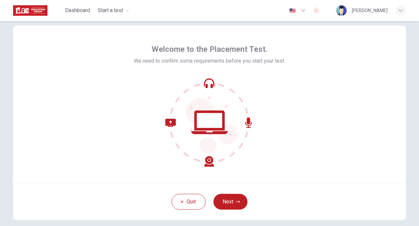
scroll to position [14, 0]
click at [231, 202] on button "Next" at bounding box center [231, 201] width 34 height 16
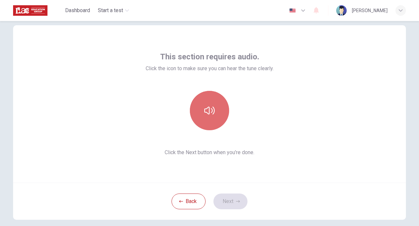
click at [215, 117] on button "button" at bounding box center [209, 110] width 39 height 39
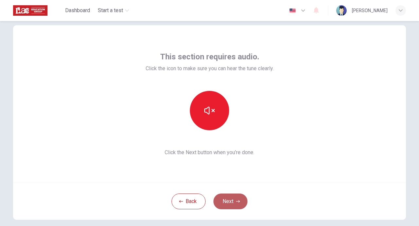
click at [233, 201] on button "Next" at bounding box center [231, 201] width 34 height 16
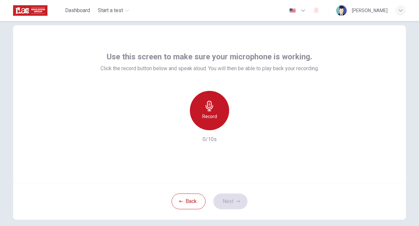
click at [208, 118] on h6 "Record" at bounding box center [209, 116] width 15 height 8
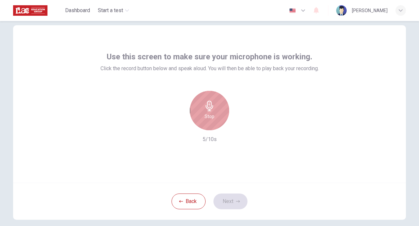
click at [208, 118] on h6 "Stop" at bounding box center [210, 116] width 10 height 8
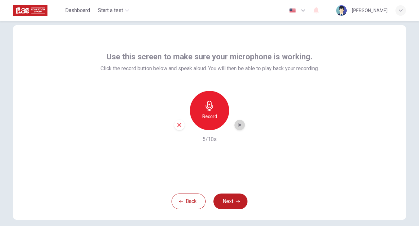
click at [241, 126] on div "button" at bounding box center [240, 125] width 10 height 10
click at [226, 204] on button "Next" at bounding box center [231, 201] width 34 height 16
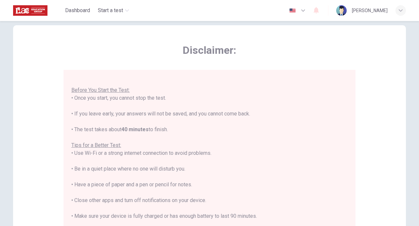
scroll to position [61, 0]
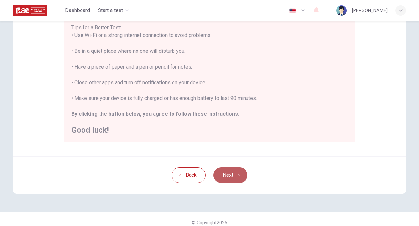
click at [235, 170] on button "Next" at bounding box center [231, 175] width 34 height 16
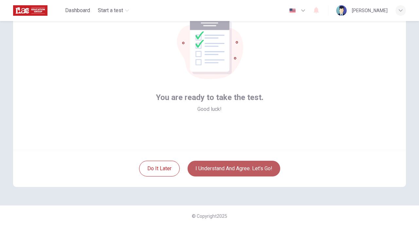
click at [228, 171] on button "I understand and agree. Let’s go!" at bounding box center [234, 169] width 93 height 16
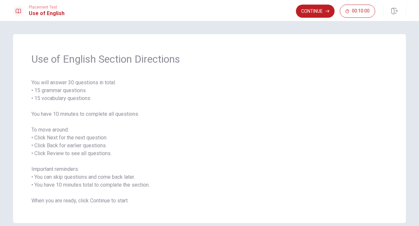
scroll to position [31, 0]
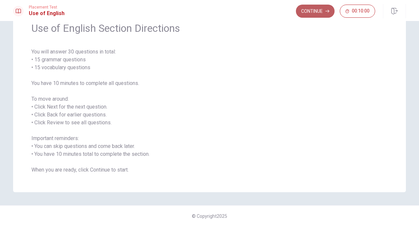
click at [318, 9] on button "Continue" at bounding box center [315, 11] width 39 height 13
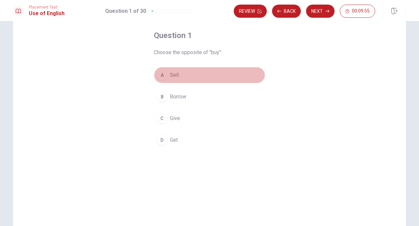
click at [162, 74] on div "A" at bounding box center [162, 75] width 10 height 10
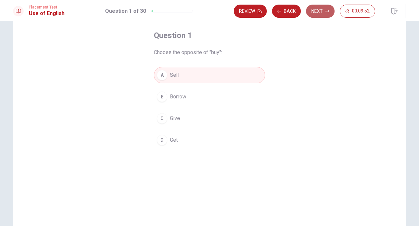
click at [320, 13] on button "Next" at bounding box center [320, 11] width 28 height 13
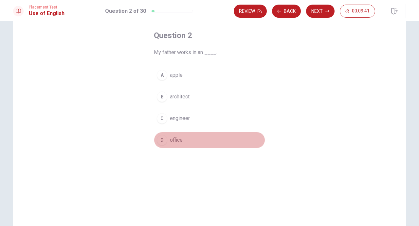
click at [164, 142] on div "D" at bounding box center [162, 140] width 10 height 10
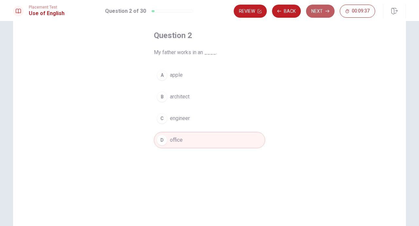
click at [319, 12] on button "Next" at bounding box center [320, 11] width 28 height 13
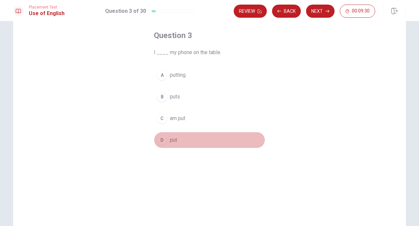
click at [163, 142] on div "D" at bounding box center [162, 140] width 10 height 10
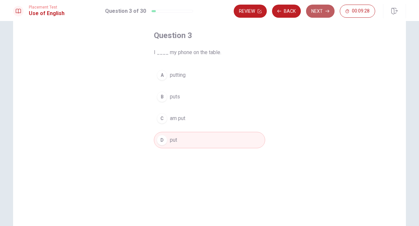
click at [314, 14] on button "Next" at bounding box center [320, 11] width 28 height 13
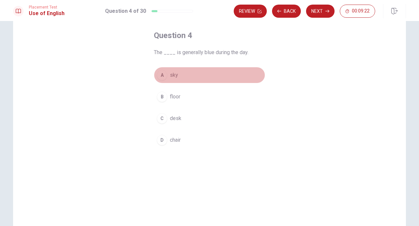
click at [162, 75] on div "A" at bounding box center [162, 75] width 10 height 10
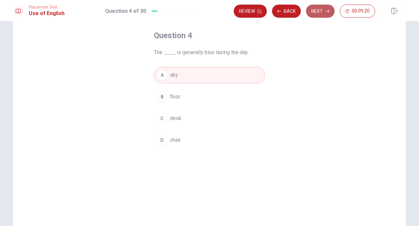
click at [327, 8] on button "Next" at bounding box center [320, 11] width 28 height 13
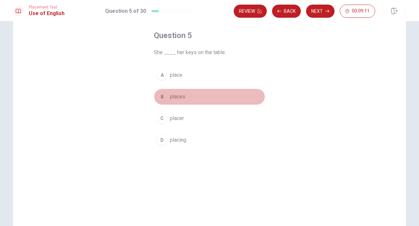
click at [164, 95] on div "B" at bounding box center [162, 96] width 10 height 10
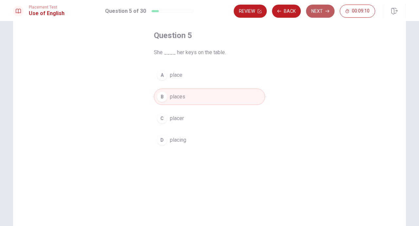
click at [320, 14] on button "Next" at bounding box center [320, 11] width 28 height 13
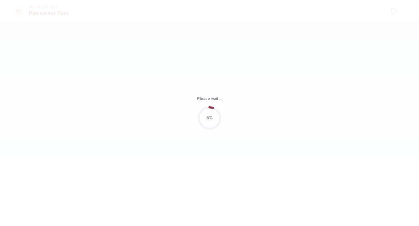
scroll to position [0, 0]
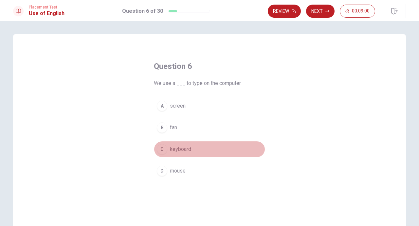
click at [165, 150] on div "C" at bounding box center [162, 149] width 10 height 10
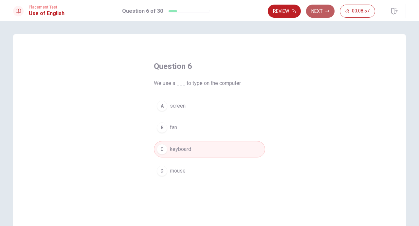
click at [329, 10] on icon "button" at bounding box center [328, 11] width 4 height 4
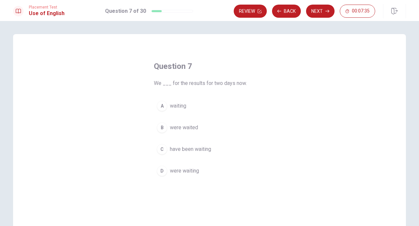
click at [161, 170] on div "D" at bounding box center [162, 170] width 10 height 10
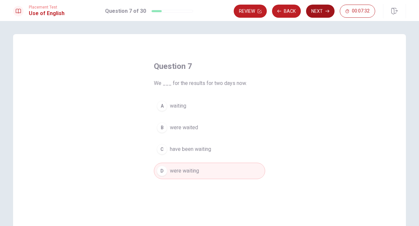
click at [317, 12] on button "Next" at bounding box center [320, 11] width 28 height 13
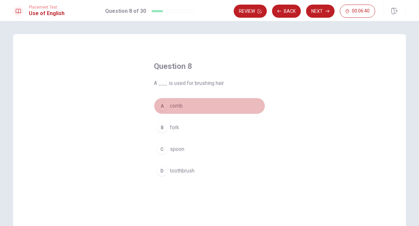
click at [165, 108] on div "A" at bounding box center [162, 106] width 10 height 10
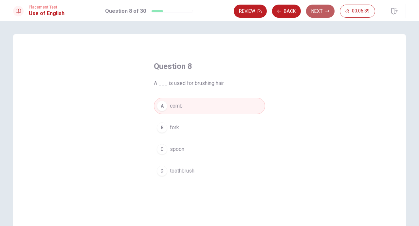
click at [326, 10] on icon "button" at bounding box center [328, 11] width 4 height 4
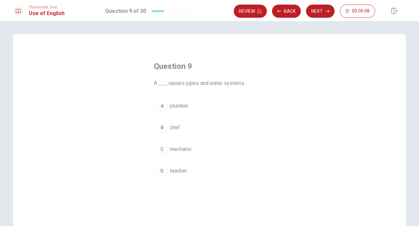
click at [170, 107] on span "plumber" at bounding box center [179, 106] width 19 height 8
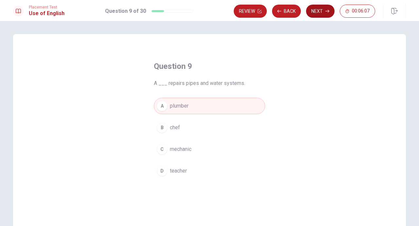
click at [316, 11] on button "Next" at bounding box center [320, 11] width 28 height 13
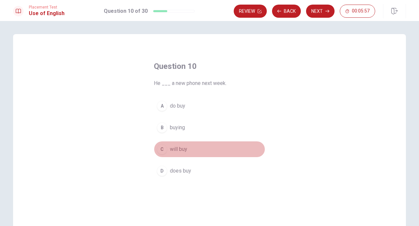
click at [170, 146] on span "will buy" at bounding box center [178, 149] width 17 height 8
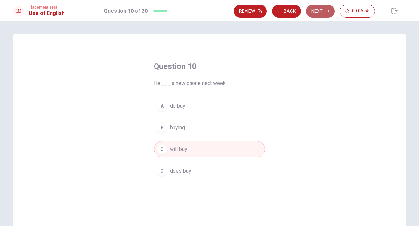
click at [316, 15] on button "Next" at bounding box center [320, 11] width 28 height 13
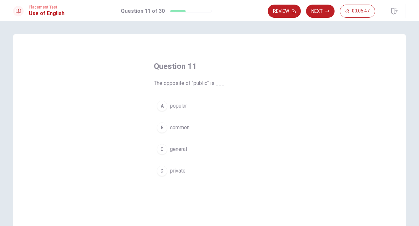
click at [170, 170] on span "private" at bounding box center [178, 171] width 16 height 8
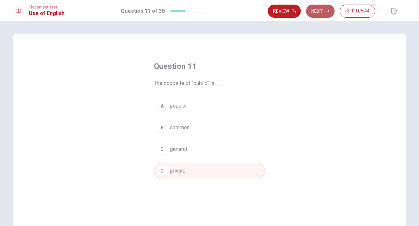
click at [316, 14] on button "Next" at bounding box center [320, 11] width 28 height 13
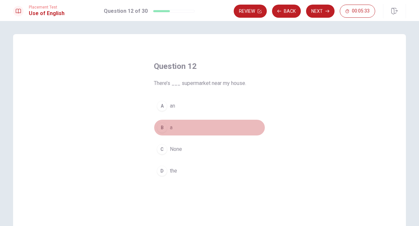
click at [166, 128] on button "B a" at bounding box center [209, 127] width 111 height 16
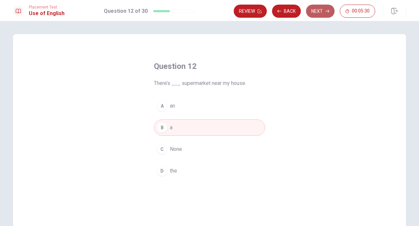
click at [316, 14] on button "Next" at bounding box center [320, 11] width 28 height 13
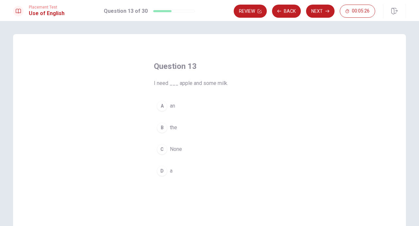
click at [170, 107] on span "an" at bounding box center [172, 106] width 5 height 8
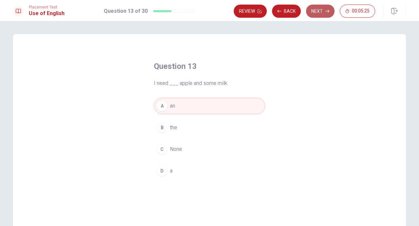
click at [320, 13] on button "Next" at bounding box center [320, 11] width 28 height 13
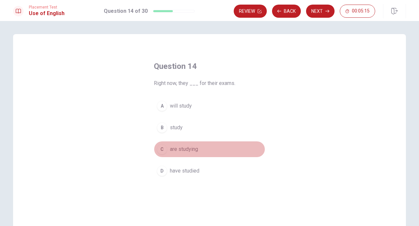
click at [187, 148] on span "are studying" at bounding box center [184, 149] width 28 height 8
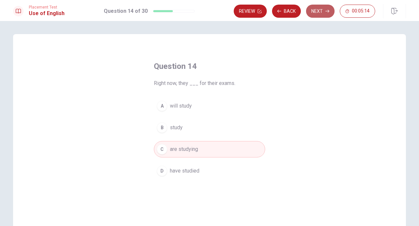
click at [324, 11] on button "Next" at bounding box center [320, 11] width 28 height 13
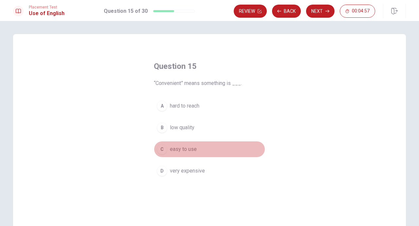
click at [180, 150] on span "easy to use" at bounding box center [183, 149] width 27 height 8
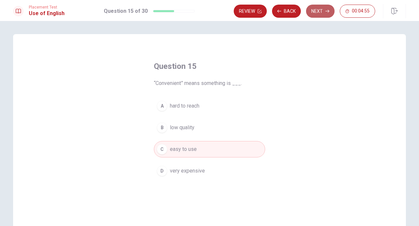
click at [320, 15] on button "Next" at bounding box center [320, 11] width 28 height 13
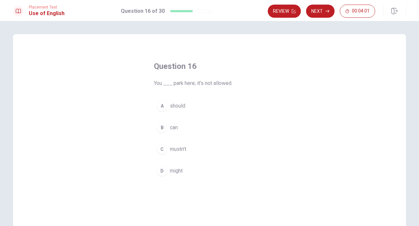
click at [176, 147] on span "mustn’t" at bounding box center [178, 149] width 16 height 8
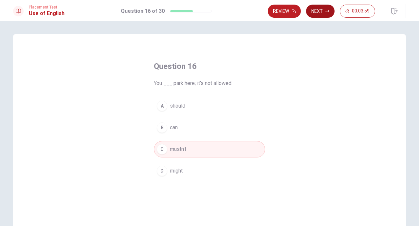
click at [324, 13] on button "Next" at bounding box center [320, 11] width 28 height 13
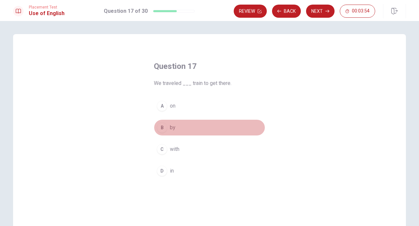
click at [165, 127] on div "B" at bounding box center [162, 127] width 10 height 10
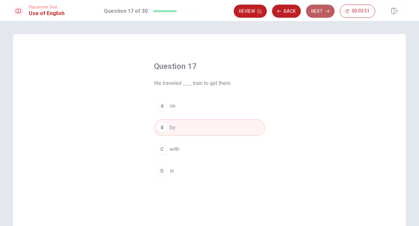
click at [323, 14] on button "Next" at bounding box center [320, 11] width 28 height 13
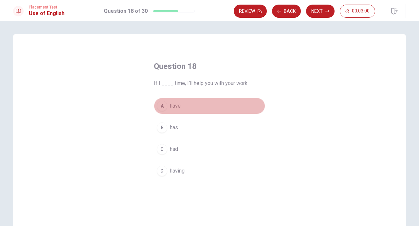
click at [166, 102] on button "A have" at bounding box center [209, 106] width 111 height 16
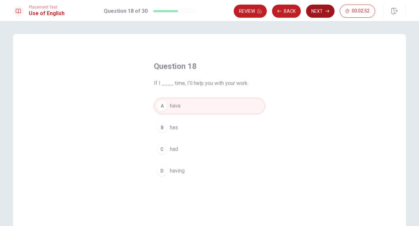
click at [325, 14] on button "Next" at bounding box center [320, 11] width 28 height 13
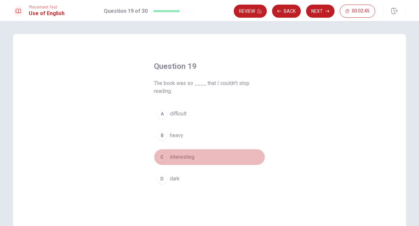
click at [170, 158] on span "interesting" at bounding box center [182, 157] width 25 height 8
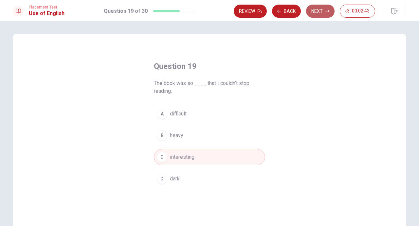
click at [325, 12] on button "Next" at bounding box center [320, 11] width 28 height 13
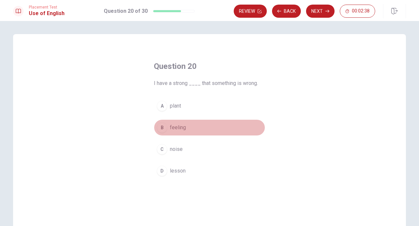
click at [177, 129] on span "feeling" at bounding box center [178, 127] width 16 height 8
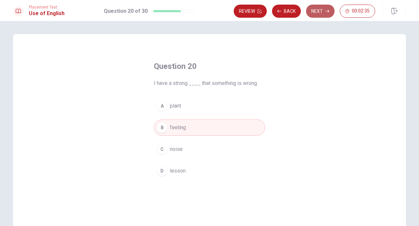
click at [326, 11] on icon "button" at bounding box center [328, 11] width 4 height 4
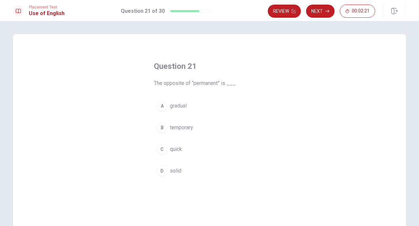
click at [179, 128] on span "temporary" at bounding box center [181, 127] width 23 height 8
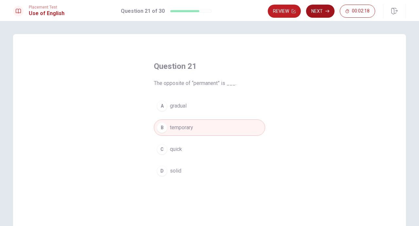
click at [322, 12] on button "Next" at bounding box center [320, 11] width 28 height 13
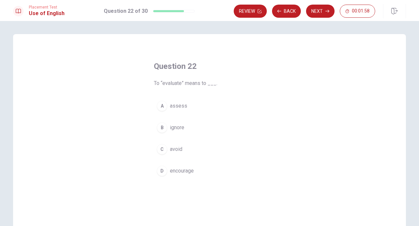
click at [177, 105] on span "assess" at bounding box center [178, 106] width 17 height 8
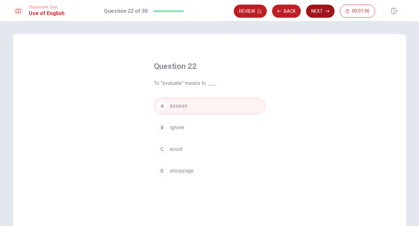
click at [325, 13] on button "Next" at bounding box center [320, 11] width 28 height 13
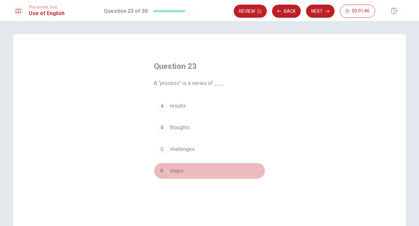
click at [174, 171] on span "steps" at bounding box center [176, 171] width 13 height 8
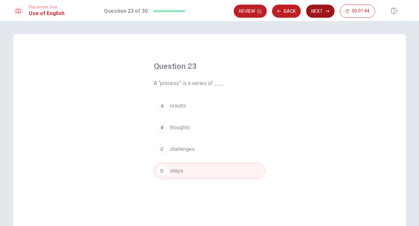
click at [313, 12] on button "Next" at bounding box center [320, 11] width 28 height 13
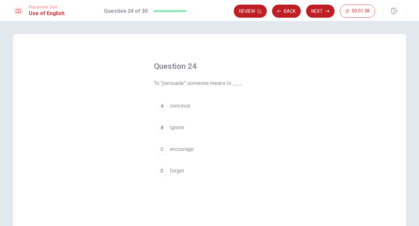
click at [174, 107] on span "convince" at bounding box center [180, 106] width 20 height 8
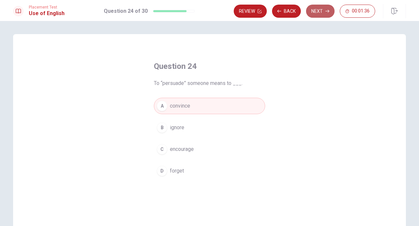
click at [322, 13] on button "Next" at bounding box center [320, 11] width 28 height 13
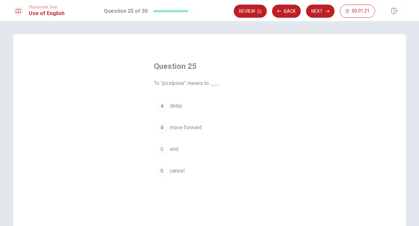
click at [192, 127] on span "move forward" at bounding box center [186, 127] width 32 height 8
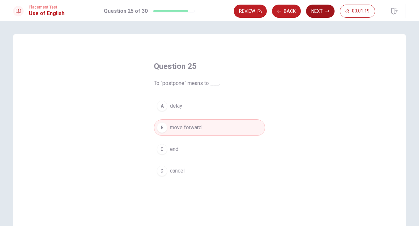
click at [319, 10] on button "Next" at bounding box center [320, 11] width 28 height 13
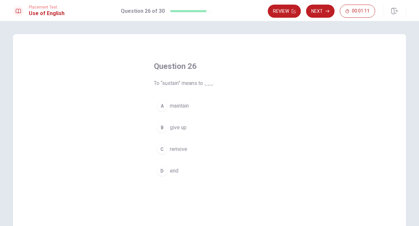
click at [183, 107] on span "maintain" at bounding box center [179, 106] width 19 height 8
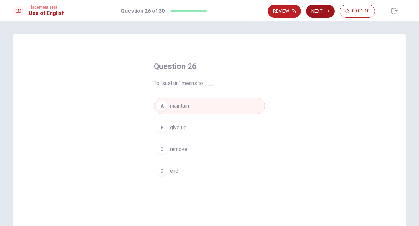
click at [320, 13] on button "Next" at bounding box center [320, 11] width 28 height 13
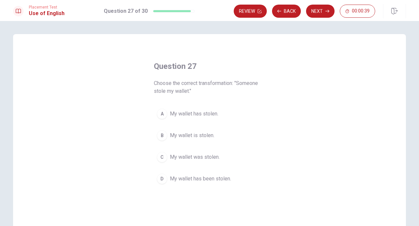
click at [207, 114] on span "My wallet has stolen." at bounding box center [194, 114] width 48 height 8
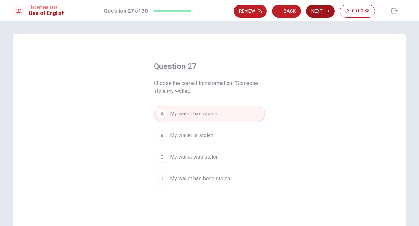
click at [329, 8] on button "Next" at bounding box center [320, 11] width 28 height 13
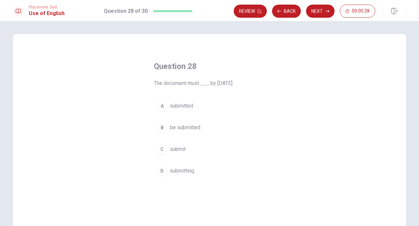
click at [180, 128] on span "be submitted" at bounding box center [185, 127] width 30 height 8
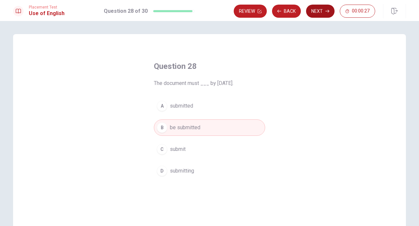
click at [322, 9] on button "Next" at bounding box center [320, 11] width 28 height 13
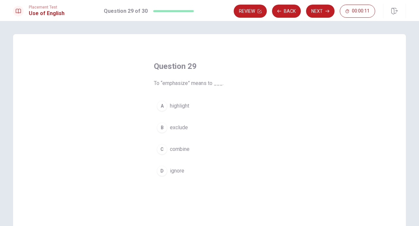
click at [171, 106] on span "highlight" at bounding box center [179, 106] width 19 height 8
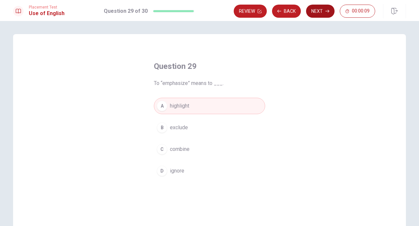
click at [323, 14] on button "Next" at bounding box center [320, 11] width 28 height 13
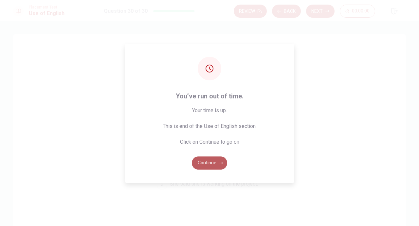
click at [206, 166] on button "Continue" at bounding box center [209, 162] width 35 height 13
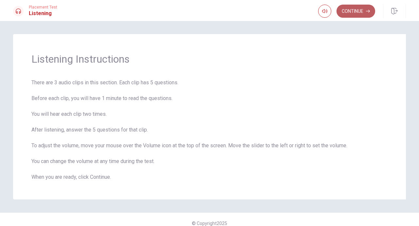
click at [360, 12] on button "Continue" at bounding box center [356, 11] width 39 height 13
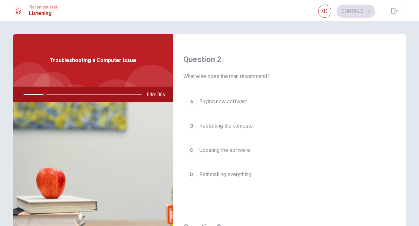
scroll to position [161, 0]
drag, startPoint x: 270, startPoint y: 76, endPoint x: 218, endPoint y: 76, distance: 51.8
click at [218, 76] on span "What else does the man recommend?" at bounding box center [289, 76] width 212 height 8
drag, startPoint x: 208, startPoint y: 76, endPoint x: 256, endPoint y: 77, distance: 47.5
click at [256, 77] on span "What else does the man recommend?" at bounding box center [289, 76] width 212 height 8
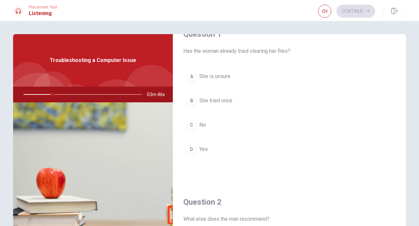
scroll to position [0, 0]
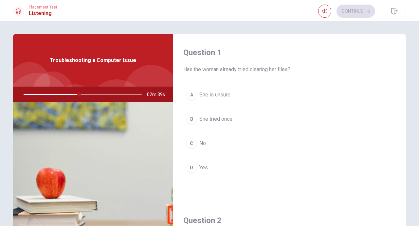
click at [199, 142] on span "No" at bounding box center [202, 143] width 7 height 8
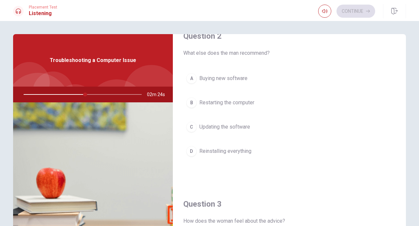
scroll to position [186, 0]
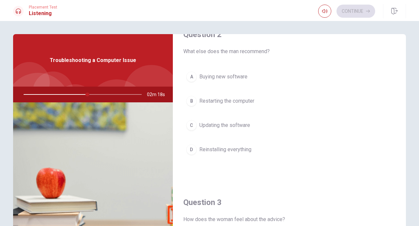
click at [225, 102] on span "Restarting the computer" at bounding box center [226, 101] width 55 height 8
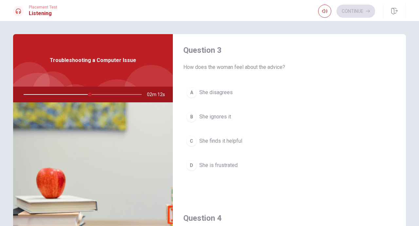
scroll to position [340, 0]
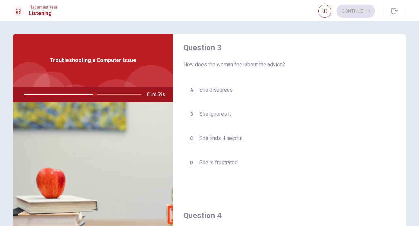
click at [217, 135] on span "She finds it helpful" at bounding box center [220, 138] width 43 height 8
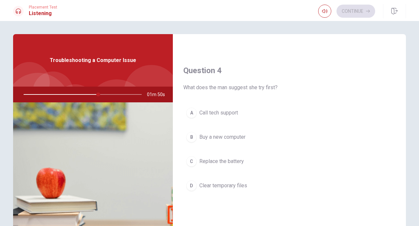
scroll to position [486, 0]
click at [227, 181] on span "Clear temporary files" at bounding box center [223, 185] width 48 height 8
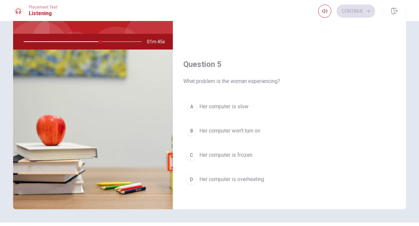
scroll to position [53, 0]
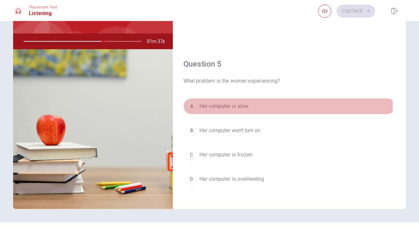
click at [236, 102] on span "Her computer is slow" at bounding box center [223, 106] width 49 height 8
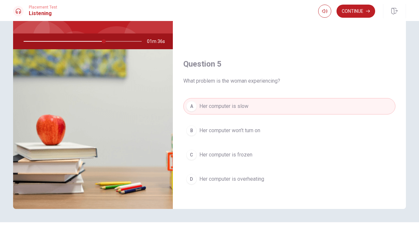
scroll to position [70, 0]
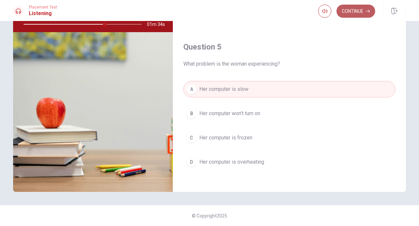
click at [358, 14] on button "Continue" at bounding box center [356, 11] width 39 height 13
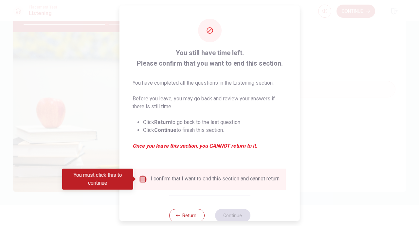
click at [142, 178] on input "You must click this to continue" at bounding box center [143, 179] width 8 height 8
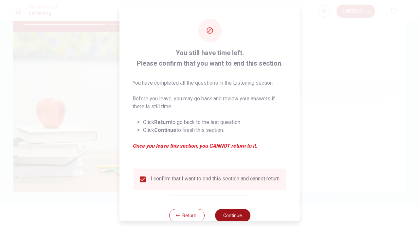
click at [242, 214] on button "Continue" at bounding box center [232, 214] width 35 height 13
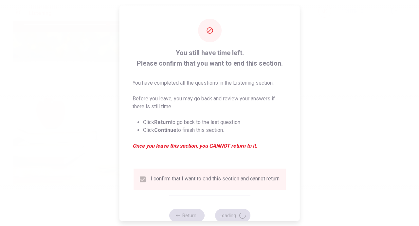
type input "72"
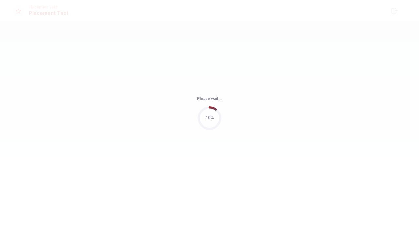
scroll to position [0, 0]
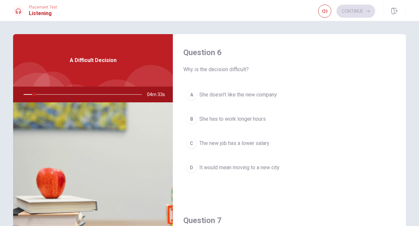
drag, startPoint x: 33, startPoint y: 94, endPoint x: 16, endPoint y: 93, distance: 17.0
click at [16, 93] on div at bounding box center [81, 94] width 131 height 16
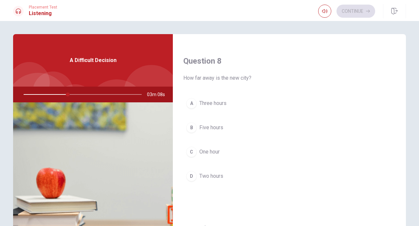
scroll to position [329, 0]
click at [209, 99] on span "Three hours" at bounding box center [212, 102] width 27 height 8
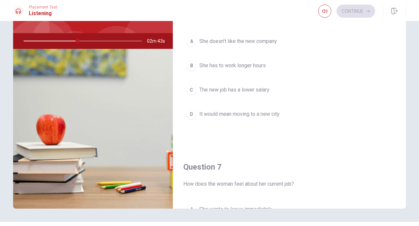
scroll to position [0, 0]
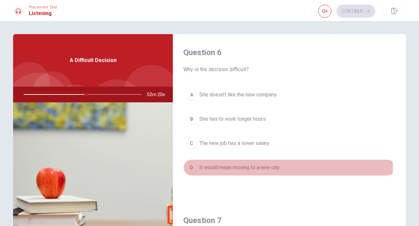
click at [238, 165] on span "It would mean moving to a new city" at bounding box center [239, 167] width 80 height 8
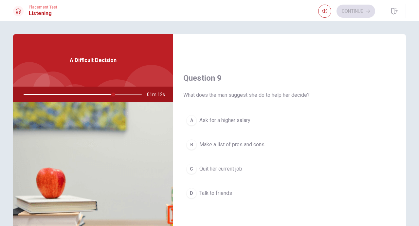
scroll to position [478, 0]
click at [255, 140] on span "Make a list of pros and cons" at bounding box center [231, 144] width 65 height 8
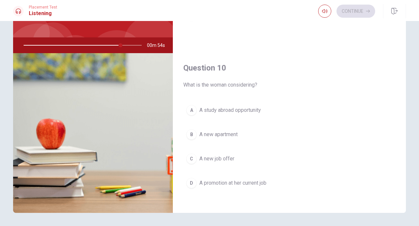
scroll to position [50, 0]
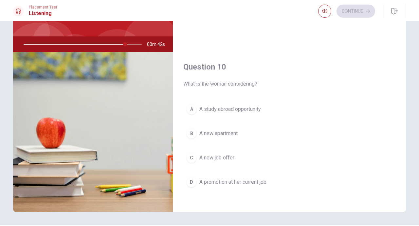
click at [219, 154] on span "A new job offer" at bounding box center [216, 158] width 35 height 8
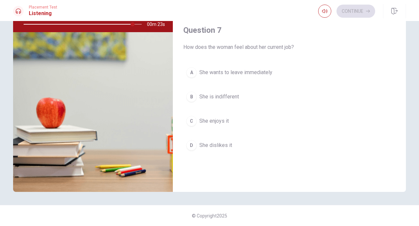
scroll to position [120, 0]
click at [248, 73] on span "She wants to leave immediately" at bounding box center [235, 73] width 73 height 8
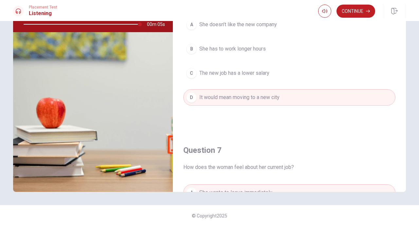
scroll to position [0, 0]
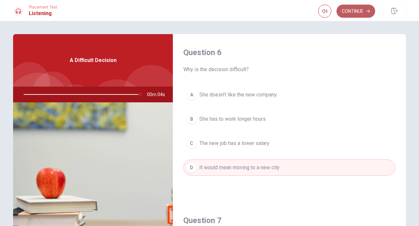
click at [364, 11] on button "Continue" at bounding box center [356, 11] width 39 height 13
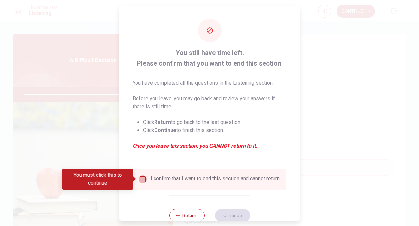
click at [144, 178] on input "You must click this to continue" at bounding box center [143, 179] width 8 height 8
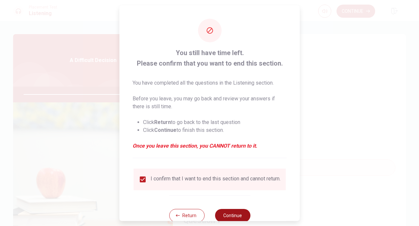
type input "0"
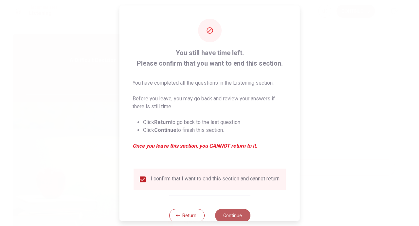
click at [233, 214] on button "Continue" at bounding box center [232, 214] width 35 height 13
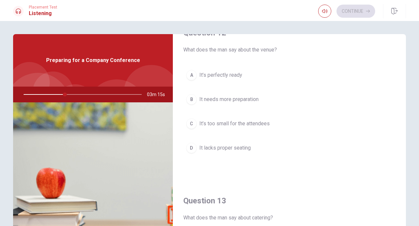
scroll to position [187, 0]
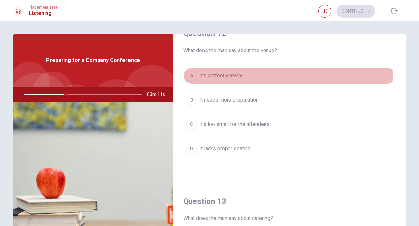
click at [205, 74] on span "It’s perfectly ready" at bounding box center [220, 76] width 43 height 8
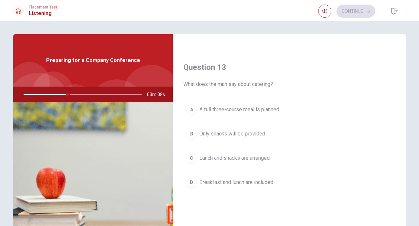
scroll to position [324, 0]
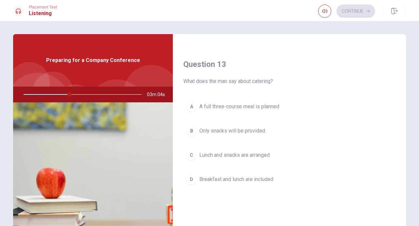
click at [208, 152] on span "Lunch and snacks are arranged" at bounding box center [234, 155] width 70 height 8
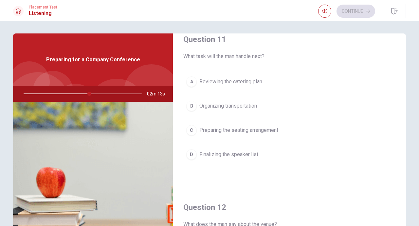
scroll to position [0, 0]
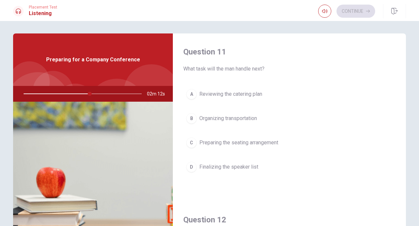
click at [239, 165] on span "Finalizing the speaker list" at bounding box center [228, 167] width 59 height 8
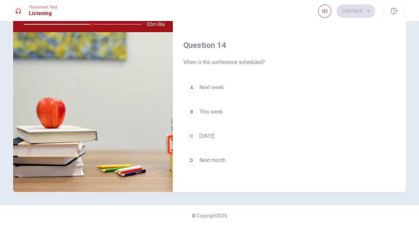
scroll to position [440, 0]
click at [193, 84] on div "A" at bounding box center [191, 88] width 10 height 10
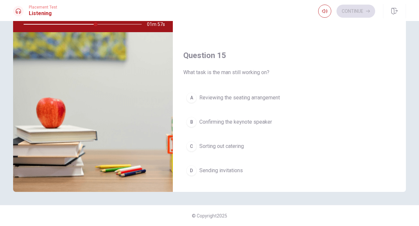
scroll to position [597, 0]
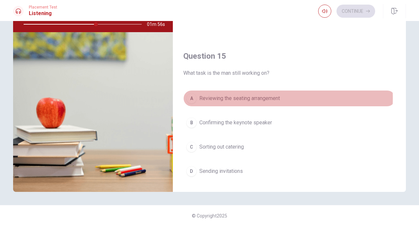
click at [239, 94] on span "Reviewing the seating arrangement" at bounding box center [239, 98] width 81 height 8
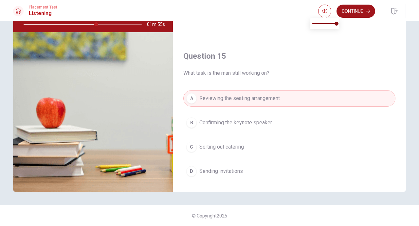
click at [349, 7] on button "Continue" at bounding box center [356, 11] width 39 height 13
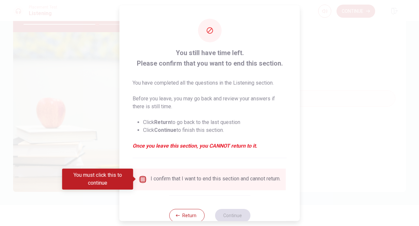
click at [143, 180] on input "You must click this to continue" at bounding box center [143, 179] width 8 height 8
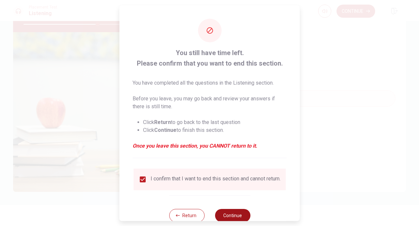
click at [233, 216] on button "Continue" at bounding box center [232, 214] width 35 height 13
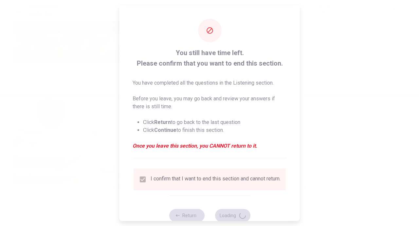
type input "63"
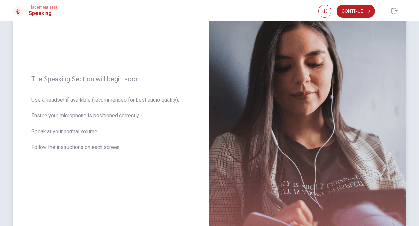
scroll to position [60, 0]
click at [361, 8] on button "Continue" at bounding box center [356, 11] width 39 height 13
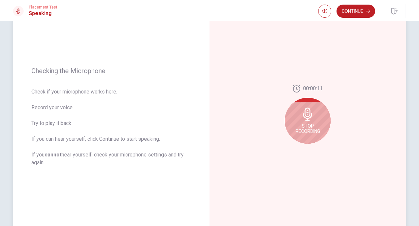
click at [315, 125] on span "Stop Recording" at bounding box center [308, 128] width 25 height 10
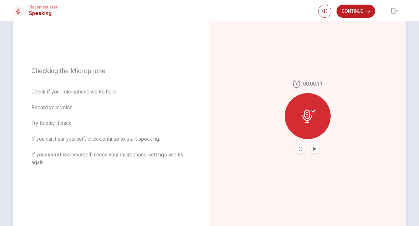
click at [308, 125] on div at bounding box center [308, 116] width 46 height 46
click at [313, 148] on icon "Play Audio" at bounding box center [314, 149] width 3 height 4
click at [301, 149] on button "Record Again" at bounding box center [300, 148] width 9 height 9
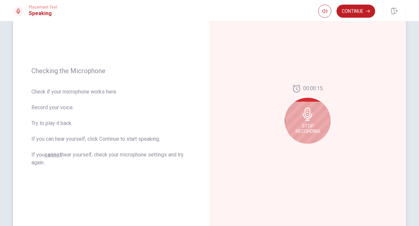
click at [311, 126] on span "Stop Recording" at bounding box center [308, 128] width 25 height 10
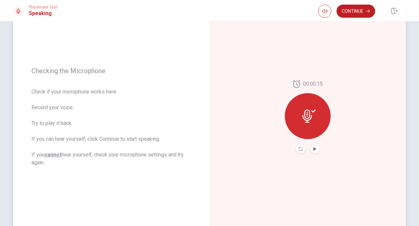
click at [296, 149] on button "Record Again" at bounding box center [300, 148] width 9 height 9
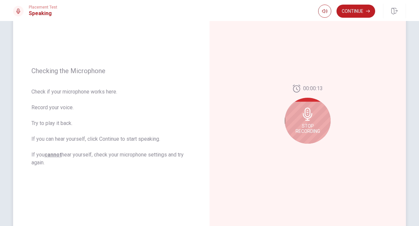
click at [307, 136] on div "Stop Recording" at bounding box center [308, 121] width 46 height 46
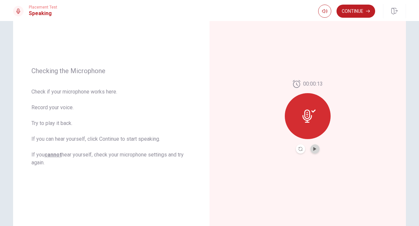
click at [314, 151] on button "Play Audio" at bounding box center [315, 148] width 9 height 9
click at [364, 13] on button "Continue" at bounding box center [356, 11] width 39 height 13
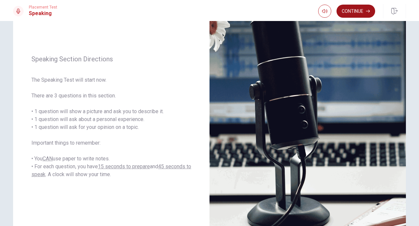
click at [356, 14] on button "Continue" at bounding box center [356, 11] width 39 height 13
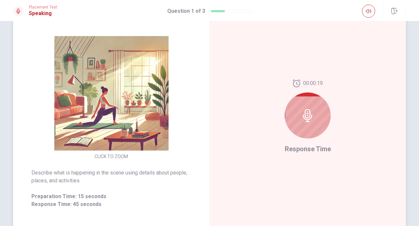
click at [312, 146] on span "Response Time" at bounding box center [308, 149] width 46 height 8
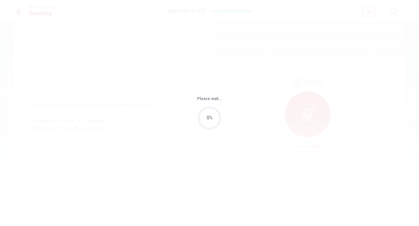
scroll to position [0, 0]
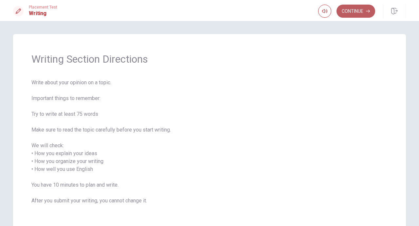
click at [366, 7] on button "Continue" at bounding box center [356, 11] width 39 height 13
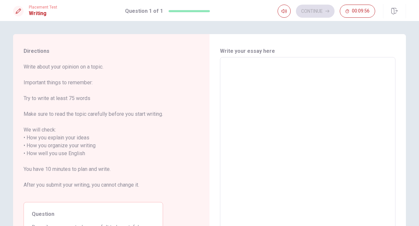
click at [278, 64] on textarea at bounding box center [308, 150] width 166 height 174
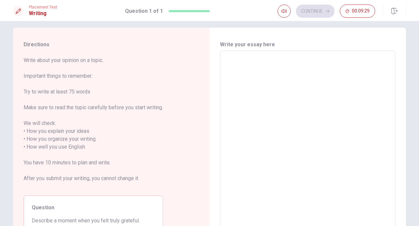
scroll to position [6, 0]
click at [278, 64] on textarea at bounding box center [308, 143] width 166 height 174
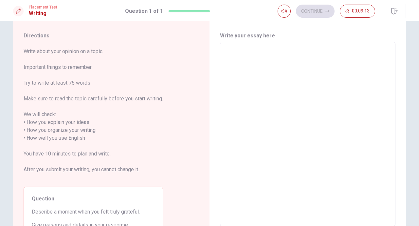
scroll to position [13, 0]
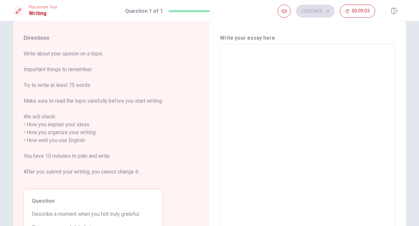
type textarea "I"
type textarea "x"
type textarea "It"
type textarea "x"
type textarea "Its"
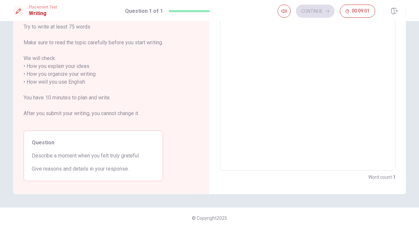
type textarea "x"
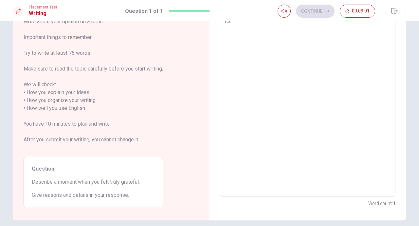
type textarea "Its"
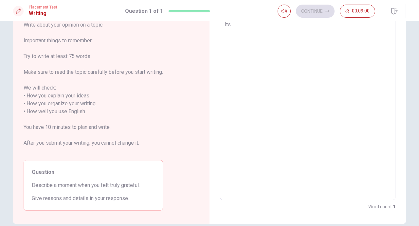
type textarea "x"
type textarea "Its a"
type textarea "x"
type textarea "Its a"
type textarea "x"
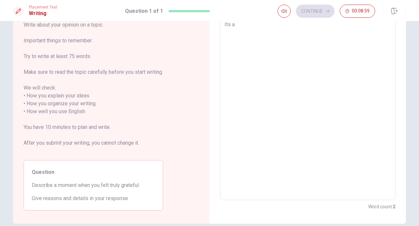
type textarea "Its a l"
type textarea "x"
type textarea "Its a lo"
type textarea "x"
type textarea "Its a lon"
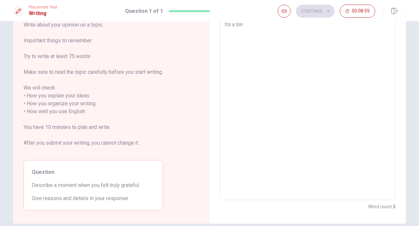
type textarea "x"
type textarea "Its a long"
type textarea "x"
type textarea "Its a long"
type textarea "x"
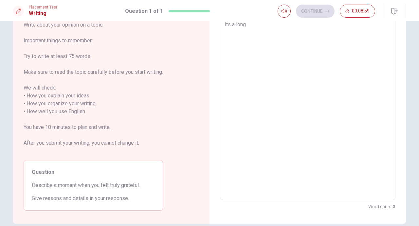
type textarea "Its a long t"
type textarea "x"
type textarea "Its a long ti"
type textarea "x"
type textarea "Its a [PERSON_NAME]"
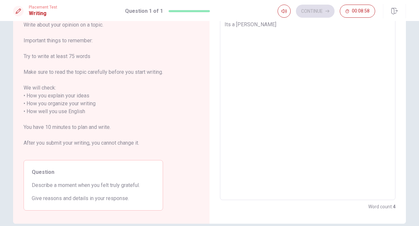
type textarea "x"
type textarea "Its a long time"
type textarea "x"
type textarea "Its a long time"
type textarea "x"
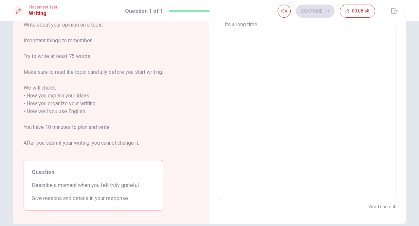
type textarea "Its a long time a"
type textarea "x"
type textarea "Its a long time ag"
type textarea "x"
type textarea "Its a long time ago"
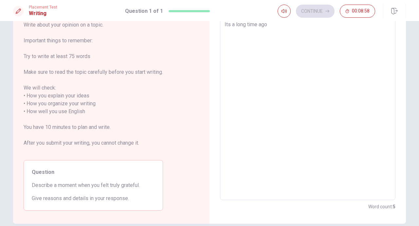
type textarea "x"
type textarea "Its a long time ago."
type textarea "x"
type textarea "Its a long time ago."
type textarea "x"
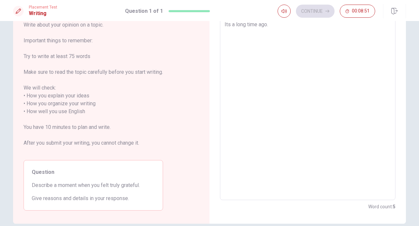
type textarea "Its a long time ago. W"
type textarea "x"
type textarea "Its a long time ago. Wh"
type textarea "x"
type textarea "Its a long time ago. Whe"
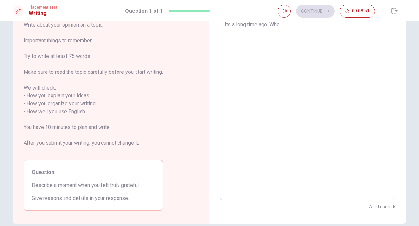
type textarea "x"
type textarea "Its a long time ago. When"
type textarea "x"
type textarea "Its a long time ago. When"
type textarea "x"
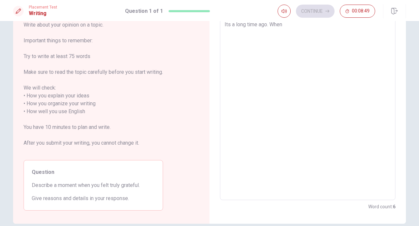
type textarea "Its a long time ago. When I"
type textarea "x"
type textarea "Its a long time ago. When I"
type textarea "x"
type textarea "Its a long time ago. When I h"
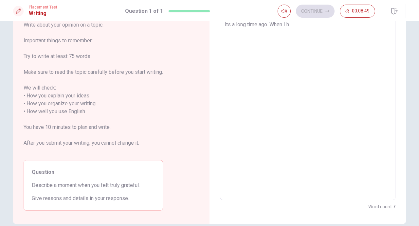
type textarea "x"
type textarea "Its a long time ago. When I he"
type textarea "x"
type textarea "Its a long time ago. When I hel"
type textarea "x"
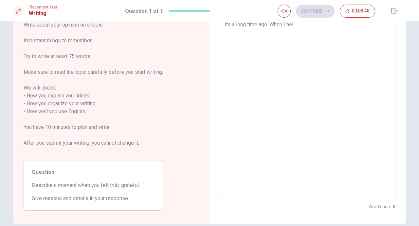
type textarea "Its a long time ago. When I help"
type textarea "x"
type textarea "Its a long time ago. When I helpe"
type textarea "x"
type textarea "Its a long time ago. When I helped"
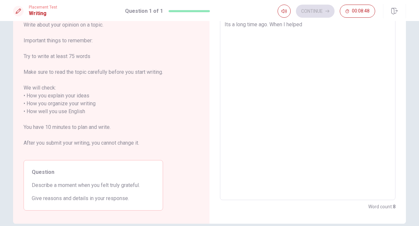
type textarea "x"
type textarea "Its a long time ago. When I helped"
type textarea "x"
type textarea "Its a long time ago. When I helped h"
type textarea "x"
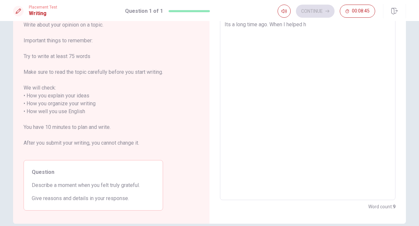
type textarea "Its a long time ago. When I helped ho"
type textarea "x"
type textarea "Its a long time ago. When I helped hom"
type textarea "x"
type textarea "Its a long time ago. When I helped home"
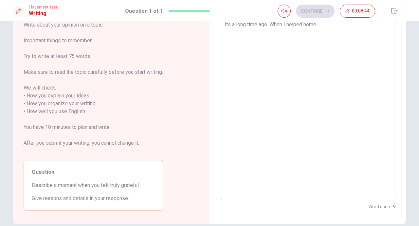
type textarea "x"
type textarea "Its a long time ago. When I helped homel"
type textarea "x"
type textarea "Its a long time ago. When I helped homele"
type textarea "x"
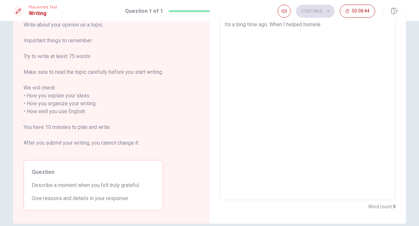
type textarea "Its a long time ago. When I helped homeles"
type textarea "x"
type textarea "Its a long time ago. When I helped homeless"
type textarea "x"
type textarea "Its a long time ago. When I helped homeless"
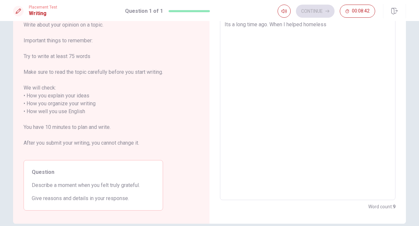
type textarea "x"
type textarea "Its a long time ago. When I helped homeless p"
type textarea "x"
type textarea "Its a long time ago. When I helped homeless pe"
type textarea "x"
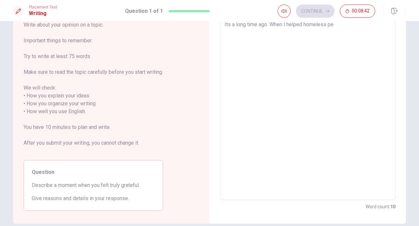
type textarea "Its a long time ago. When I helped homeless peo"
type textarea "x"
type textarea "Its a long time ago. When I helped homeless peop"
type textarea "x"
type textarea "Its a long time ago. When I helped homeless peopl"
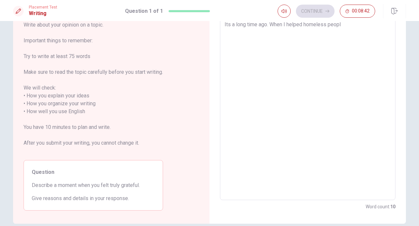
type textarea "x"
type textarea "Its a long time ago. When I helped homeless people"
type textarea "x"
type textarea "Its a long time ago. When I helped homeless people"
type textarea "x"
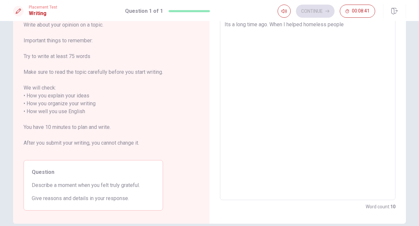
type textarea "Its a long time ago. When I helped homeless people i"
type textarea "x"
type textarea "Its a long time ago. When I helped homeless people in"
type textarea "x"
type textarea "Its a long time ago. When I helped homeless people in"
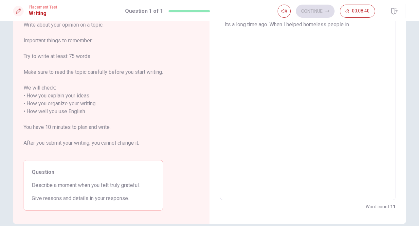
type textarea "x"
type textarea "Its a long time ago. When I helped homeless people in m"
type textarea "x"
type textarea "Its a long time ago. When I helped homeless people in my"
type textarea "x"
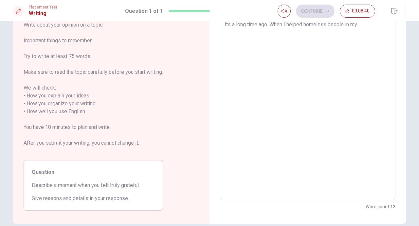
type textarea "Its a long time ago. When I helped homeless people in my"
type textarea "x"
type textarea "Its a long time ago. When I helped homeless people in my c"
type textarea "x"
type textarea "Its a long time ago. When I helped homeless people in my ci"
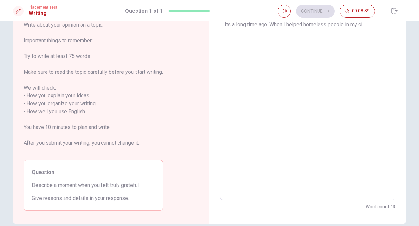
type textarea "x"
type textarea "Its a long time ago. When I helped homeless people in my cit"
type textarea "x"
type textarea "Its a long time ago. When I helped homeless people in my city"
type textarea "x"
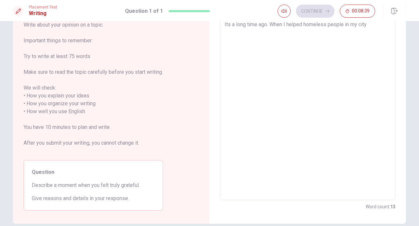
type textarea "Its a long time ago. When I helped homeless people in my city."
type textarea "x"
type textarea "Its a long time ago. When I helped homeless people in my city."
type textarea "x"
type textarea "Its a long time ago. When I helped homeless people in my city. I"
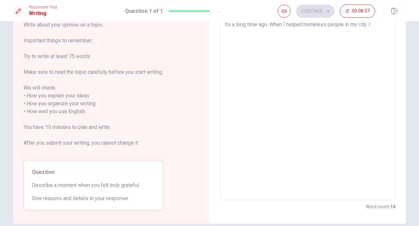
type textarea "x"
type textarea "Its a long time ago. When I helped homeless people in my city. It"
type textarea "x"
type textarea "Its a long time ago. When I helped homeless people in my city. It"
type textarea "x"
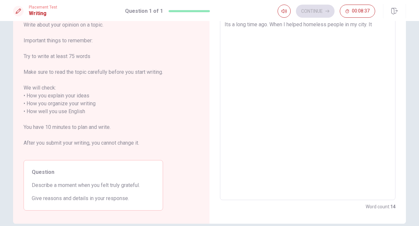
type textarea "Its a long time ago. When I helped homeless people in my city. It w"
type textarea "x"
type textarea "Its a long time ago. When I helped homeless people in my city. It wa"
type textarea "x"
type textarea "Its a long time ago. When I helped homeless people in my city. It was"
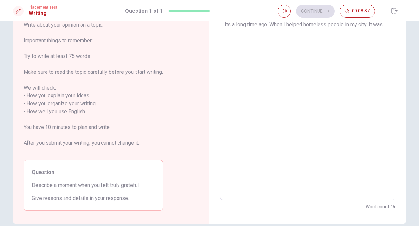
type textarea "x"
type textarea "Its a long time ago. When I helped homeless people in my city. It was"
type textarea "x"
type textarea "Its a long time ago. When I helped homeless people in my city. It was i"
type textarea "x"
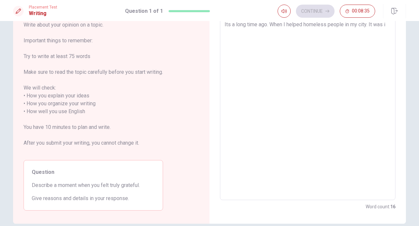
type textarea "Its a long time ago. When I helped homeless people in my city. It was in"
type textarea "x"
type textarea "Its a long time ago. When I helped homeless people in my city. It was in"
type textarea "x"
type textarea "Its a long time ago. When I helped homeless people in my city. It was in 2"
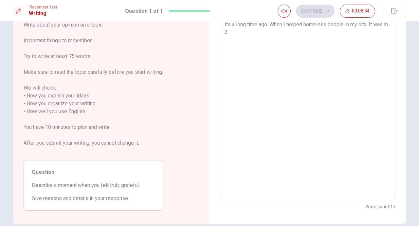
type textarea "x"
type textarea "Its a long time ago. When I helped homeless people in my city. It was in 20"
type textarea "x"
type textarea "Its a long time ago. When I helped homeless people in my city. It was in 201"
type textarea "x"
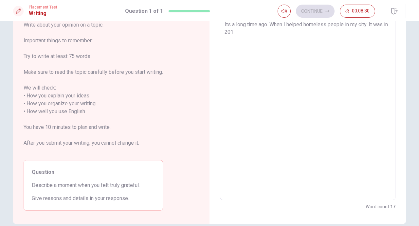
type textarea "Its a long time ago. When I helped homeless people in my city. It was in [DATE]"
type textarea "x"
type textarea "Its a long time ago. When I helped homeless people in my city. It was in [DATE]"
type textarea "x"
type textarea "Its a long time ago. When I helped homeless people in my city. It was in [DATE]…"
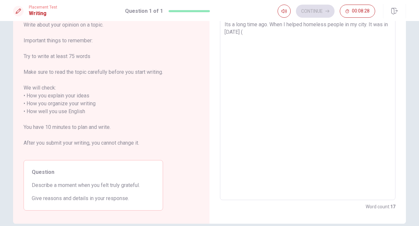
type textarea "x"
type textarea "Its a long time ago. When I helped homeless people in my city. It was in [DATE]…"
type textarea "x"
type textarea "Its a long time ago. When I helped homeless people in my city. It was in [DATE]…"
type textarea "x"
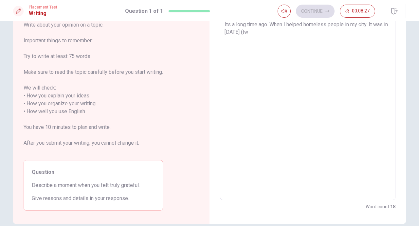
type textarea "Its a long time ago. When I helped homeless people in my city. It was in [DATE]…"
type textarea "x"
type textarea "Its a long time ago. When I helped homeless people in my city. It was in [DATE]…"
type textarea "x"
type textarea "Its a long time ago. When I helped homeless people in my city. It was in [DATE]…"
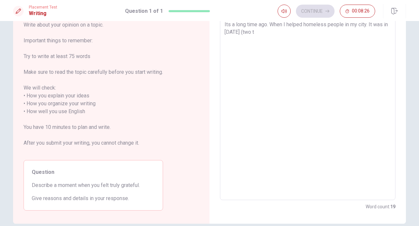
type textarea "x"
type textarea "Its a long time ago. When I helped homeless people in my city. It was in [DATE]…"
type textarea "x"
type textarea "Its a long time ago. When I helped homeless people in my city. It was in [DATE]…"
type textarea "x"
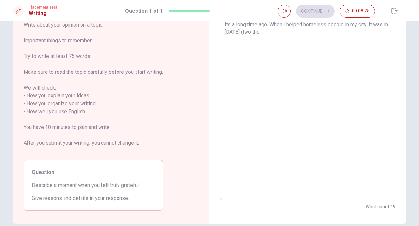
type textarea "Its a long time ago. When I helped homeless people in my city. It was in [DATE]…"
type textarea "x"
type textarea "Its a long time ago. When I helped homeless people in my city. It was in [DATE]…"
type textarea "x"
type textarea "Its a long time ago. When I helped homeless people in my city. It was in [DATE]…"
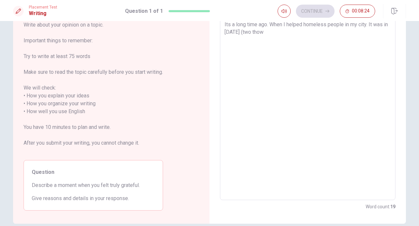
type textarea "x"
type textarea "Its a long time ago. When I helped homeless people in my city. It was in [DATE]…"
type textarea "x"
type textarea "Its a long time ago. When I helped homeless people in my city. It was in [DATE]…"
type textarea "x"
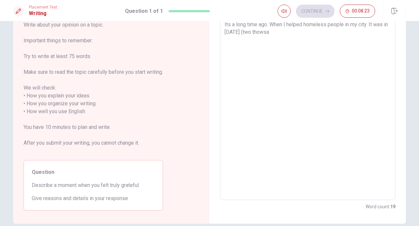
type textarea "Its a long time ago. When I helped homeless people in my city. It was in [DATE]…"
type textarea "x"
type textarea "Its a long time ago. When I helped homeless people in my city. It was in [DATE]…"
type textarea "x"
type textarea "Its a long time ago. When I helped homeless people in my city. It was in [DATE]…"
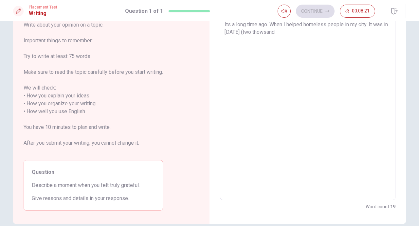
type textarea "x"
type textarea "Its a long time ago. When I helped homeless people in my city. It was in [DATE]…"
type textarea "x"
type textarea "Its a long time ago. When I helped homeless people in my city. It was in [DATE]…"
type textarea "x"
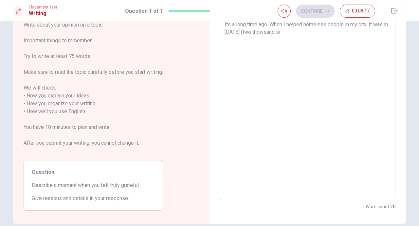
type textarea "Its a long time ago. When I helped homeless people in my city. It was in [DATE]…"
type textarea "x"
type textarea "Its a long time ago. When I helped homeless people in my city. It was in [DATE]…"
type textarea "x"
type textarea "Its a long time ago. When I helped homeless people in my city. It was in [DATE]…"
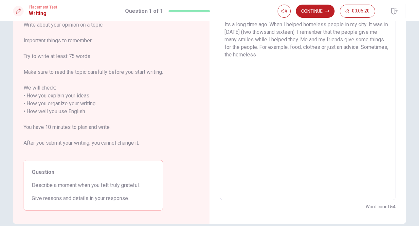
click at [343, 25] on textarea "Its a long time ago. When I helped homeless people in my city. It was in [DATE]…" at bounding box center [308, 108] width 166 height 174
click at [303, 25] on textarea "Its a long time ago. When I helped homeless in my city. It was in [DATE] (two t…" at bounding box center [308, 108] width 166 height 174
click at [266, 39] on textarea "Its a long time ago. When I helped some homeless in my city. It was in [DATE] (…" at bounding box center [308, 108] width 166 height 174
click at [356, 41] on textarea "Its a long time ago. When I helped some homeless in my city. It was in [DATE] (…" at bounding box center [308, 108] width 166 height 174
click at [307, 40] on textarea "Its a long time ago. When I helped some homeless in my city. It was in [DATE] (…" at bounding box center [308, 108] width 166 height 174
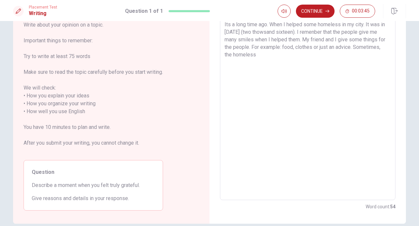
click at [292, 60] on textarea "Its a long time ago. When I helped some homeless in my city. It was in [DATE] (…" at bounding box center [308, 108] width 166 height 174
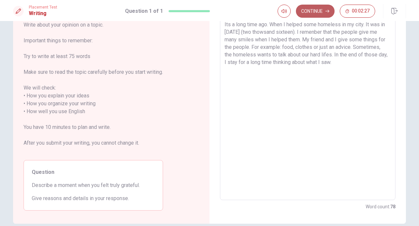
click at [322, 11] on button "Continue" at bounding box center [315, 11] width 39 height 13
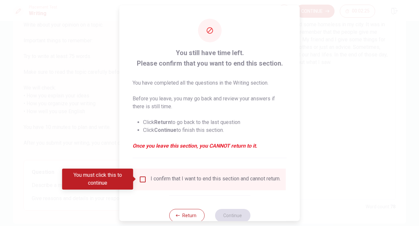
click at [143, 180] on input "You must click this to continue" at bounding box center [143, 179] width 8 height 8
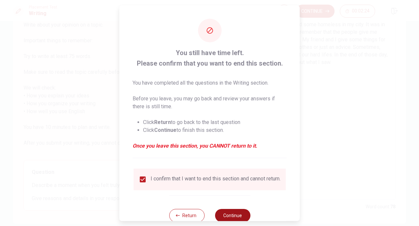
click at [233, 219] on button "Continue" at bounding box center [232, 214] width 35 height 13
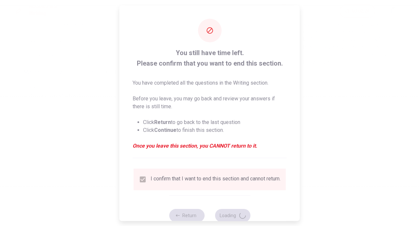
scroll to position [0, 0]
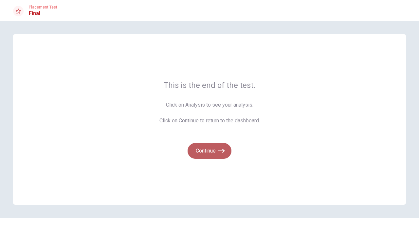
click at [211, 147] on button "Continue" at bounding box center [210, 151] width 44 height 16
